Goal: Find specific page/section: Find specific page/section

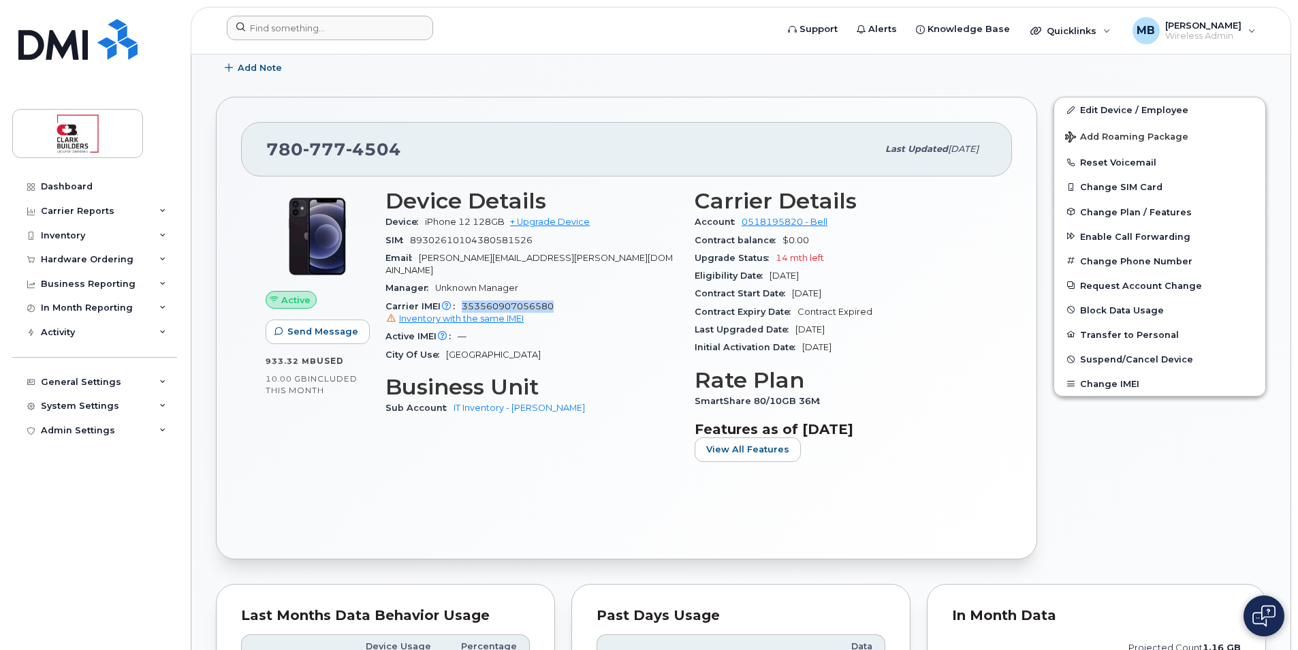
scroll to position [409, 0]
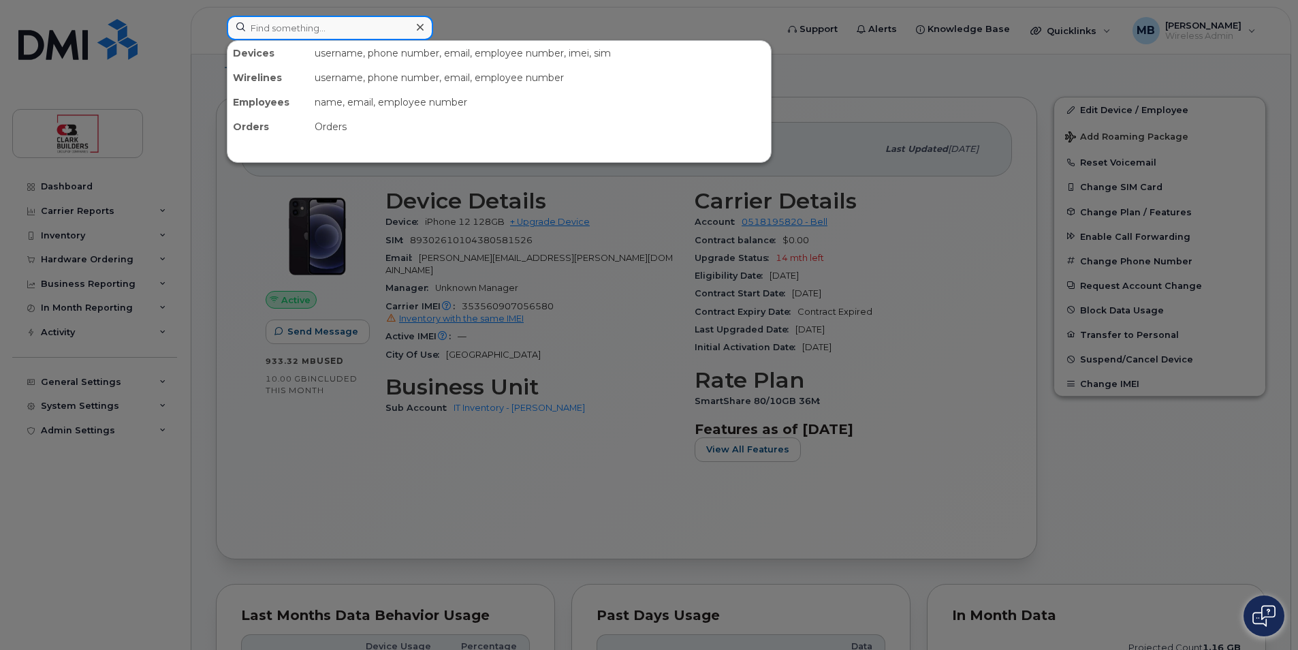
click at [397, 33] on input at bounding box center [330, 28] width 206 height 25
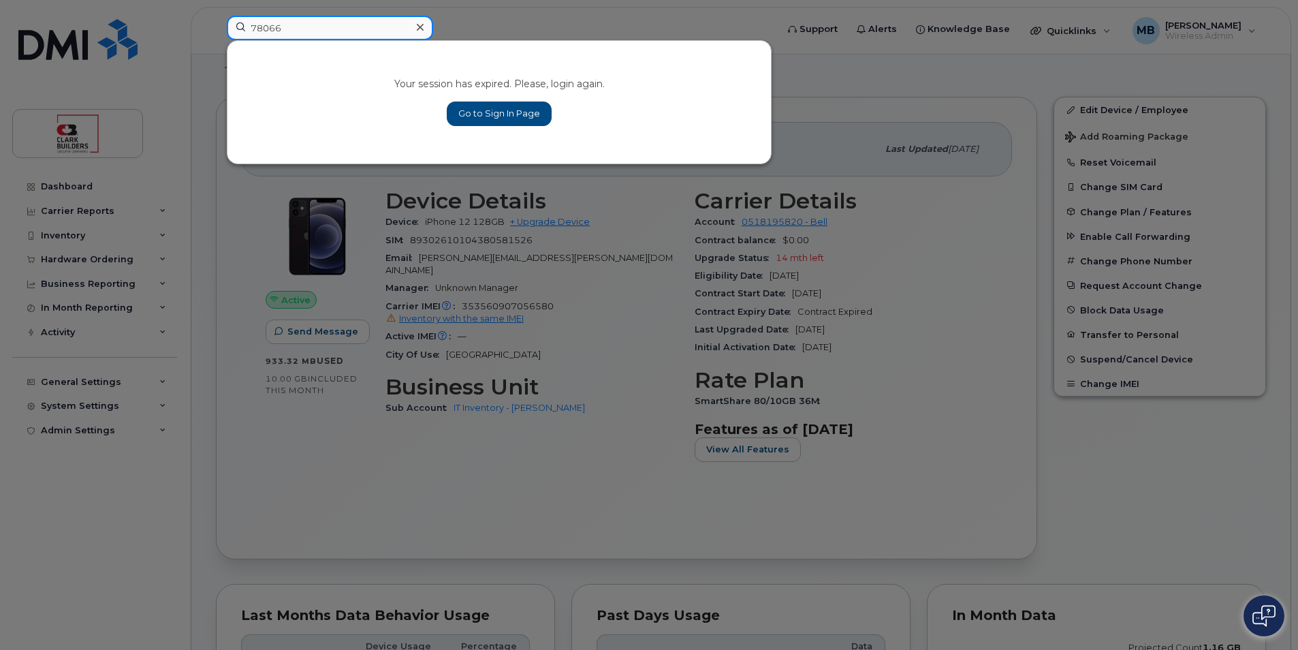
type input "780660"
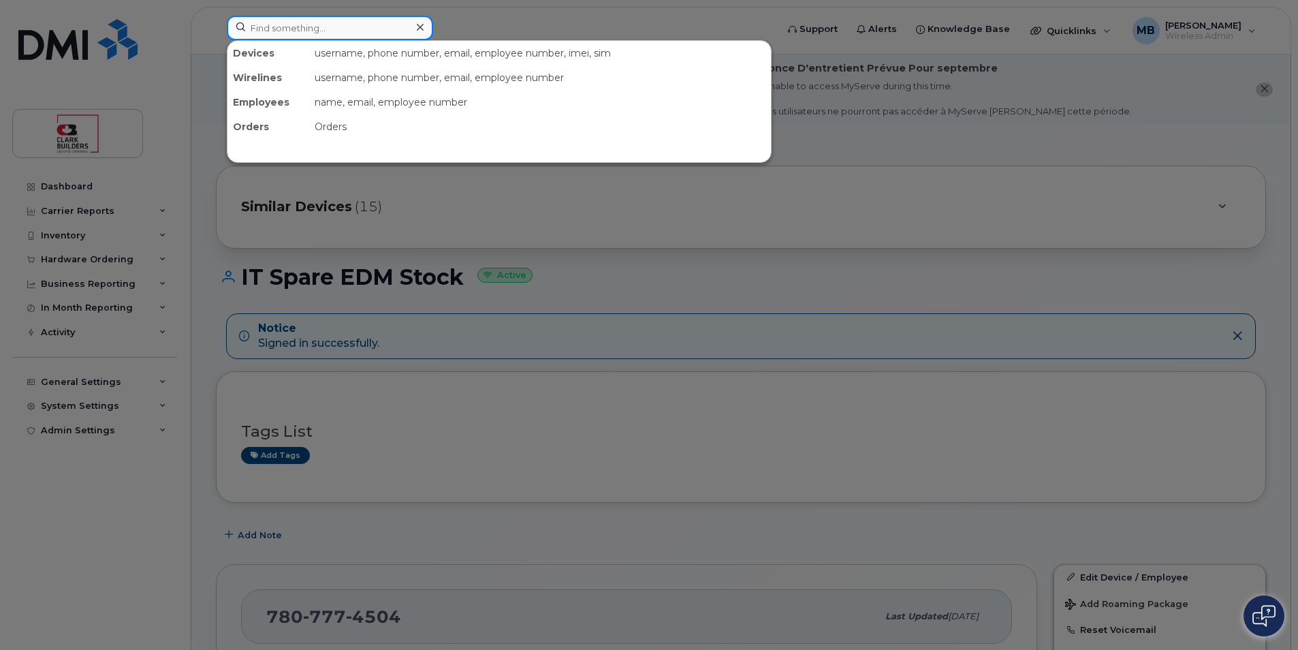
click at [262, 24] on input at bounding box center [330, 28] width 206 height 25
type input "[PERSON_NAME]"
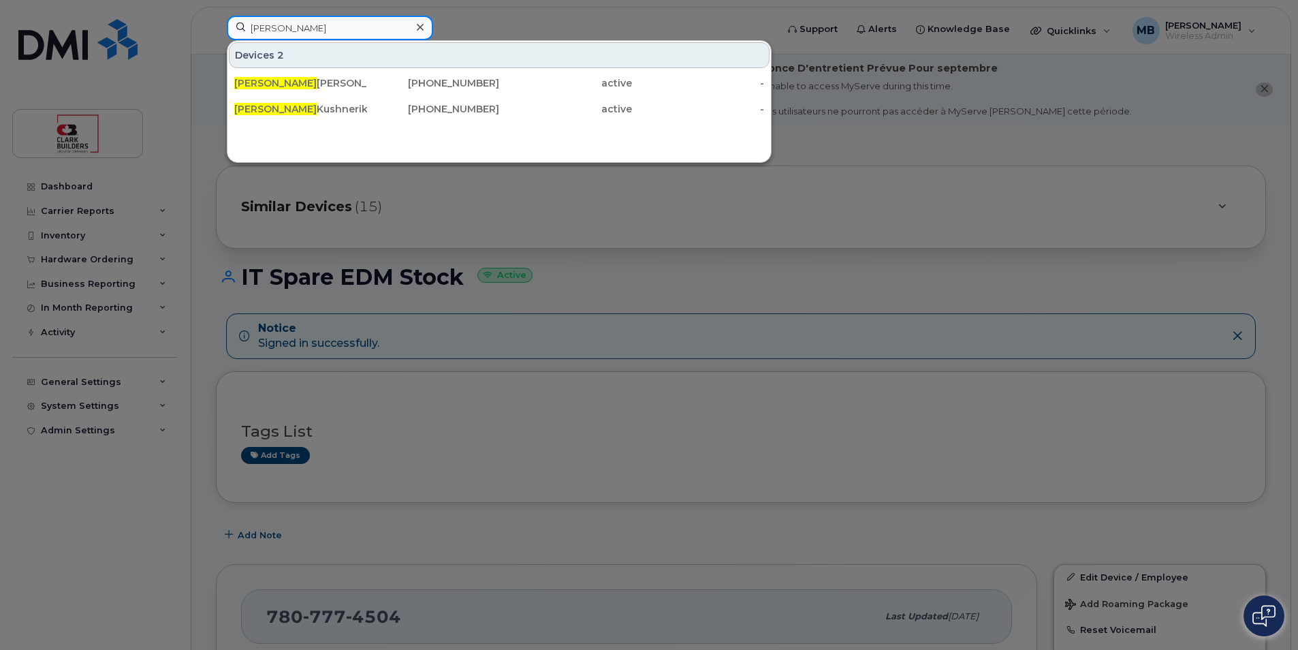
drag, startPoint x: 285, startPoint y: 29, endPoint x: 247, endPoint y: 29, distance: 37.5
click at [247, 29] on input "[PERSON_NAME]" at bounding box center [330, 28] width 206 height 25
drag, startPoint x: 289, startPoint y: 29, endPoint x: 235, endPoint y: 29, distance: 54.5
click at [235, 29] on input "[PERSON_NAME]" at bounding box center [330, 28] width 206 height 25
click at [387, 202] on div at bounding box center [649, 325] width 1298 height 650
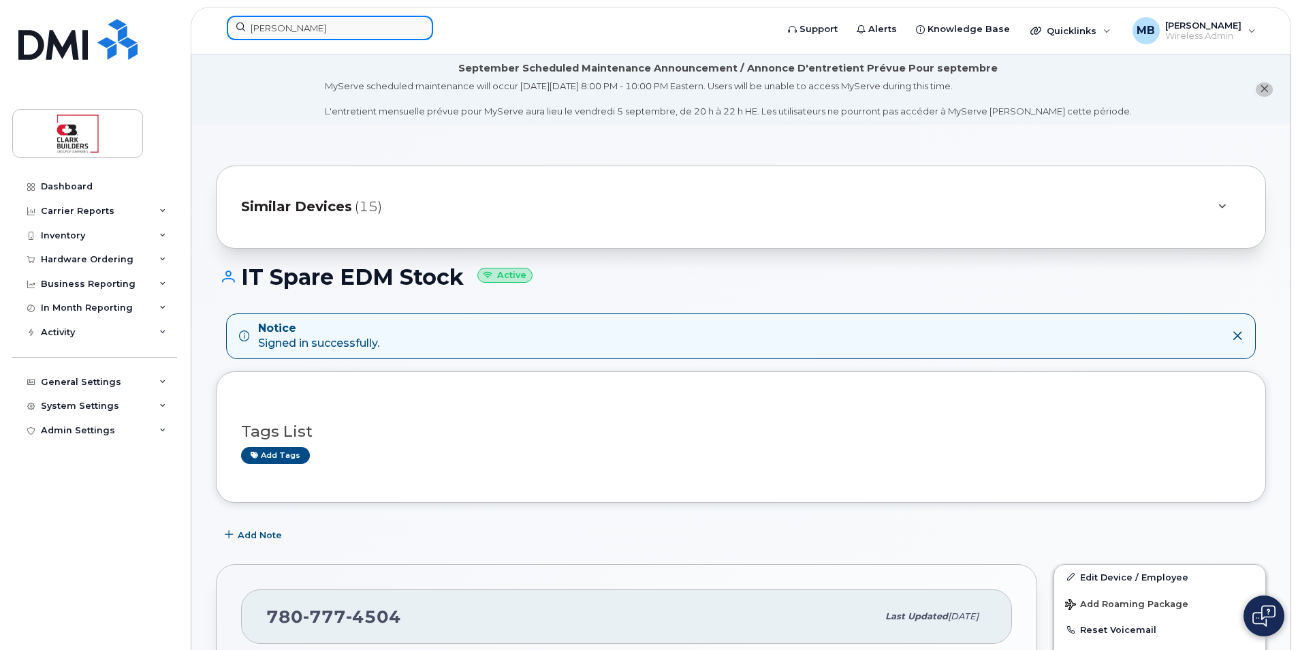
click at [290, 34] on input "[PERSON_NAME]" at bounding box center [330, 28] width 206 height 25
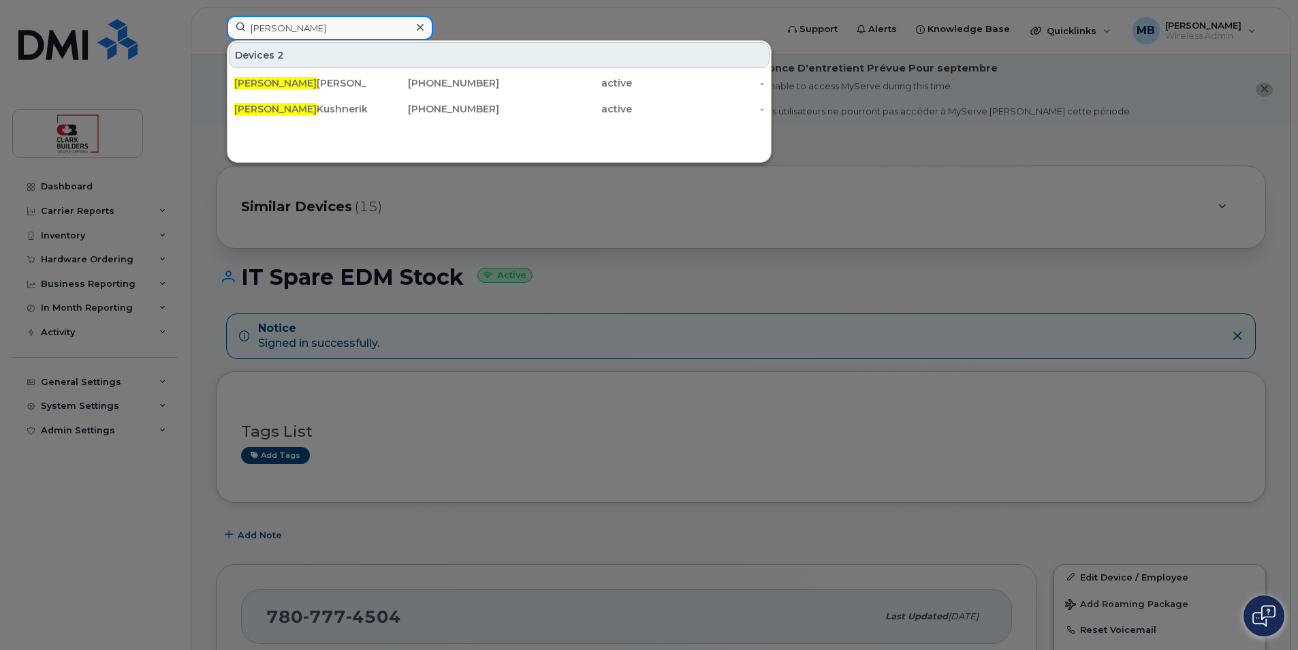
drag, startPoint x: 321, startPoint y: 29, endPoint x: 248, endPoint y: 28, distance: 72.9
click at [248, 28] on input "[PERSON_NAME]" at bounding box center [330, 28] width 206 height 25
drag, startPoint x: 285, startPoint y: 30, endPoint x: 242, endPoint y: 29, distance: 42.3
click at [242, 29] on input "[PERSON_NAME]" at bounding box center [330, 28] width 206 height 25
drag, startPoint x: 311, startPoint y: 26, endPoint x: 326, endPoint y: 28, distance: 15.1
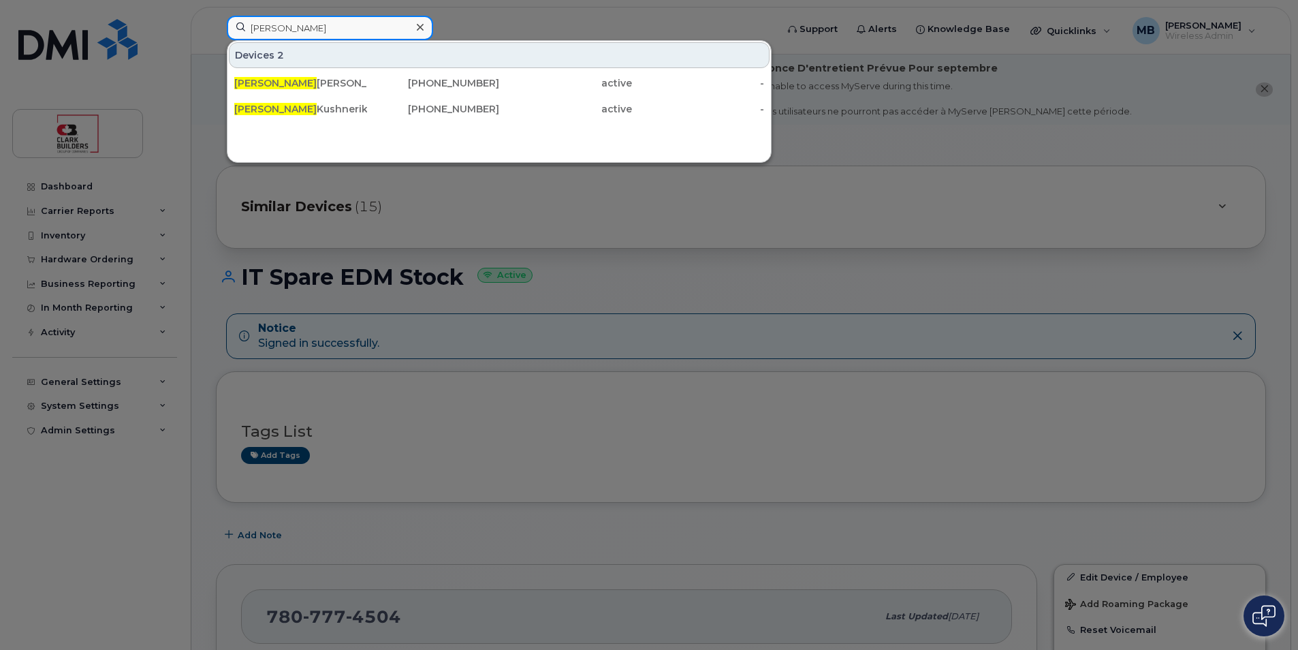
drag, startPoint x: 295, startPoint y: 33, endPoint x: 241, endPoint y: 35, distance: 53.8
click at [241, 35] on input "curtis" at bounding box center [330, 28] width 206 height 25
click at [475, 22] on div at bounding box center [649, 325] width 1298 height 650
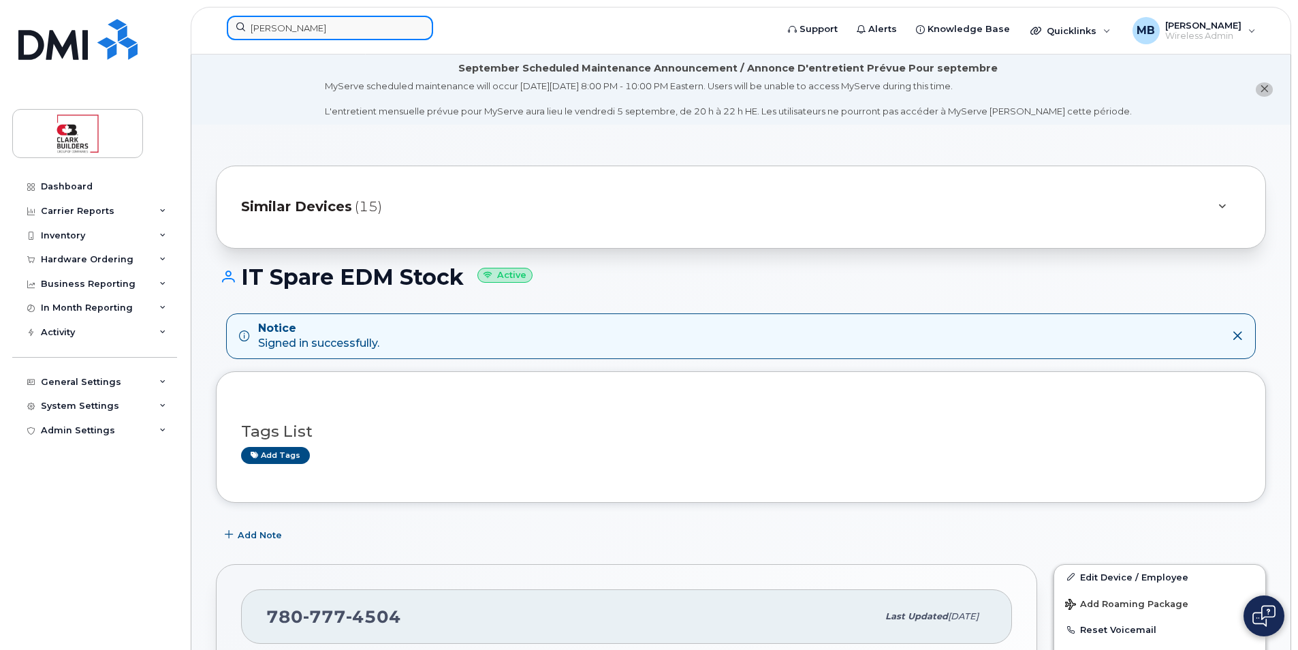
click at [347, 31] on input "curtis" at bounding box center [330, 28] width 206 height 25
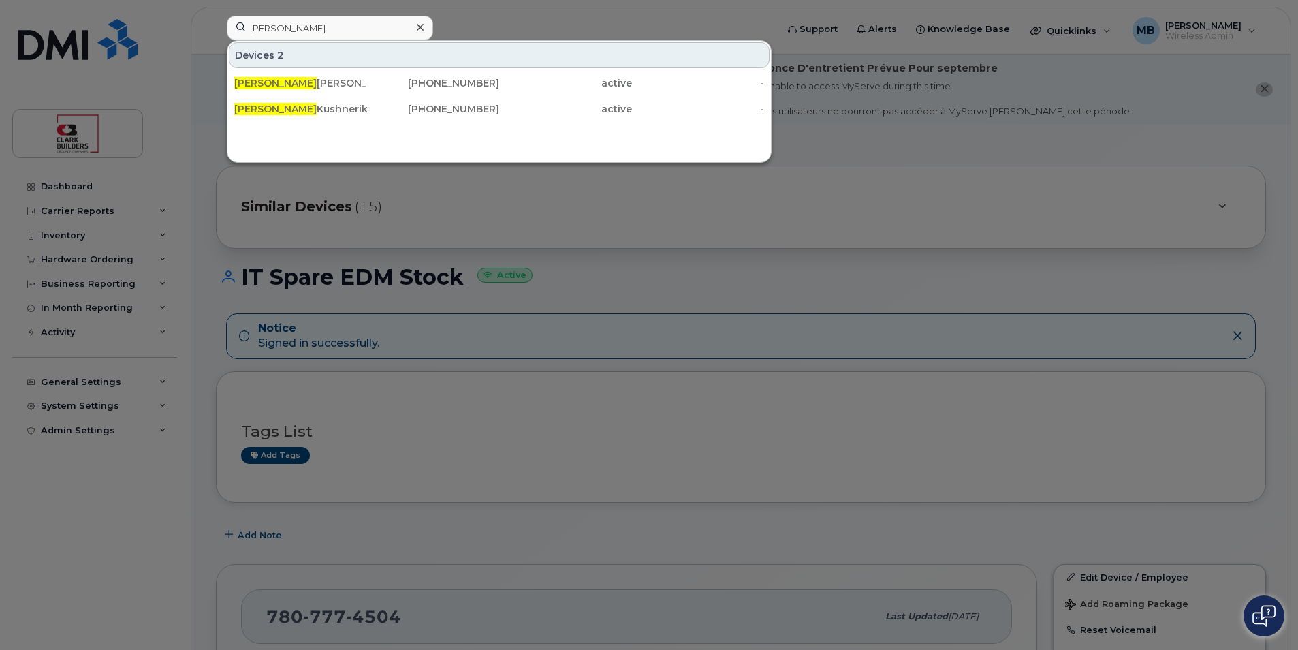
click at [557, 255] on div at bounding box center [649, 325] width 1298 height 650
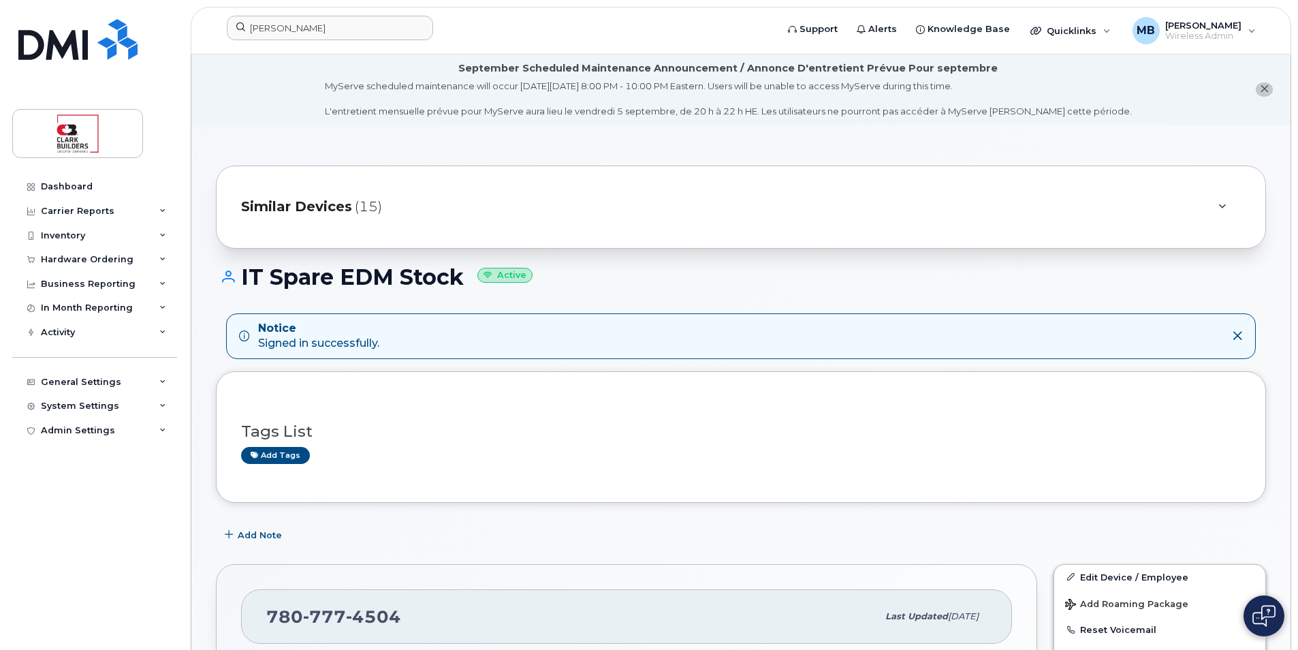
drag, startPoint x: 441, startPoint y: 144, endPoint x: 763, endPoint y: 254, distance: 340.3
drag, startPoint x: 763, startPoint y: 254, endPoint x: 733, endPoint y: 286, distance: 43.9
click at [733, 286] on h1 "IT Spare EDM Stock Active" at bounding box center [741, 277] width 1050 height 24
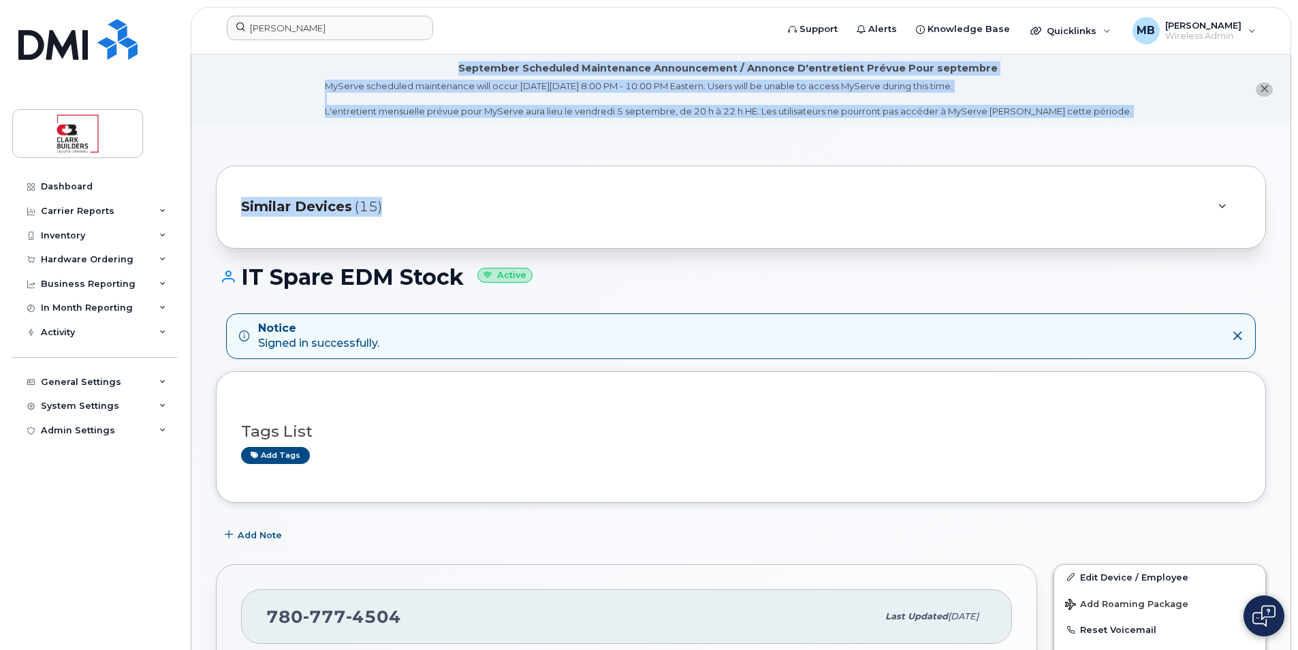
drag, startPoint x: 497, startPoint y: 67, endPoint x: 627, endPoint y: 128, distance: 143.8
drag, startPoint x: 627, startPoint y: 128, endPoint x: 505, endPoint y: 142, distance: 122.7
drag, startPoint x: 473, startPoint y: 65, endPoint x: 666, endPoint y: 126, distance: 202.9
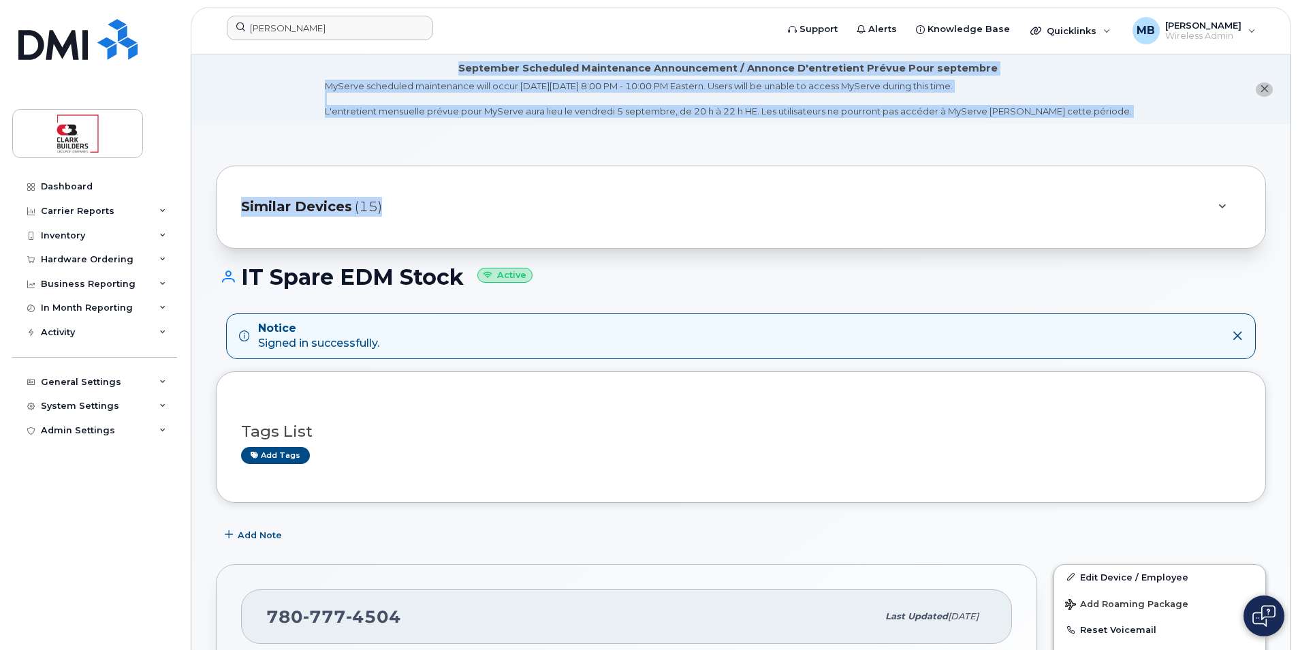
drag, startPoint x: 666, startPoint y: 126, endPoint x: 706, endPoint y: 140, distance: 42.0
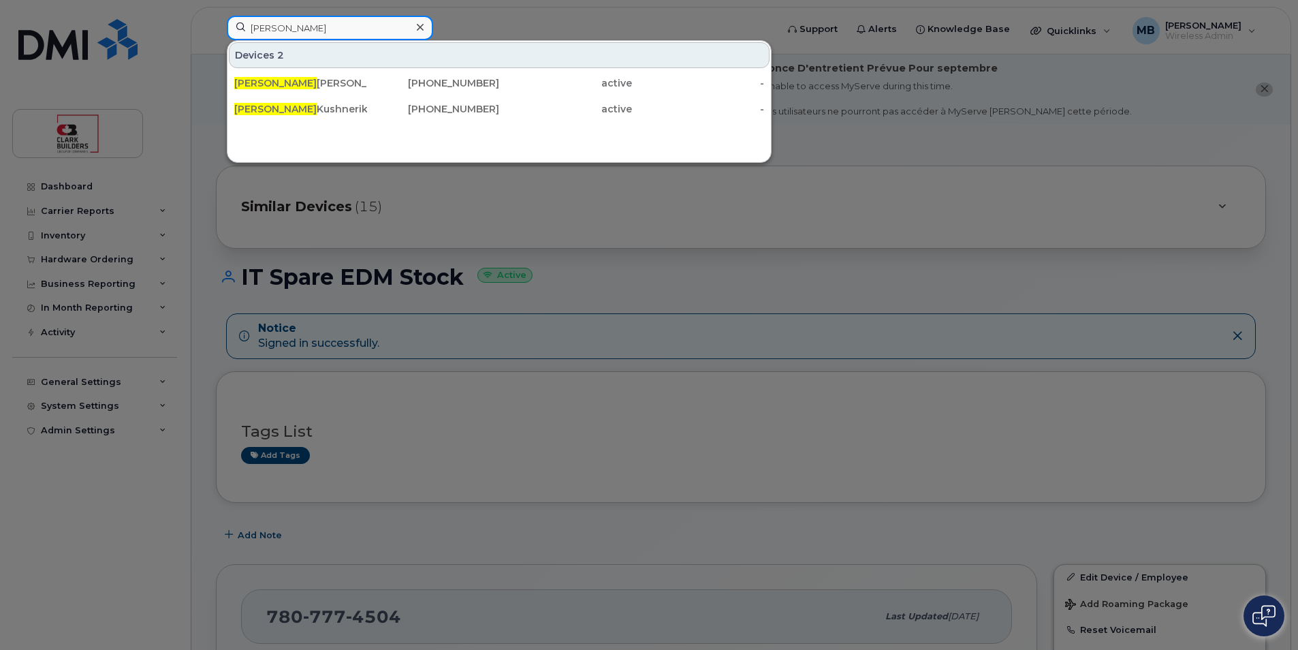
click at [292, 35] on input "curtis" at bounding box center [330, 28] width 206 height 25
click at [653, 16] on div at bounding box center [649, 325] width 1298 height 650
